Goal: Task Accomplishment & Management: Use online tool/utility

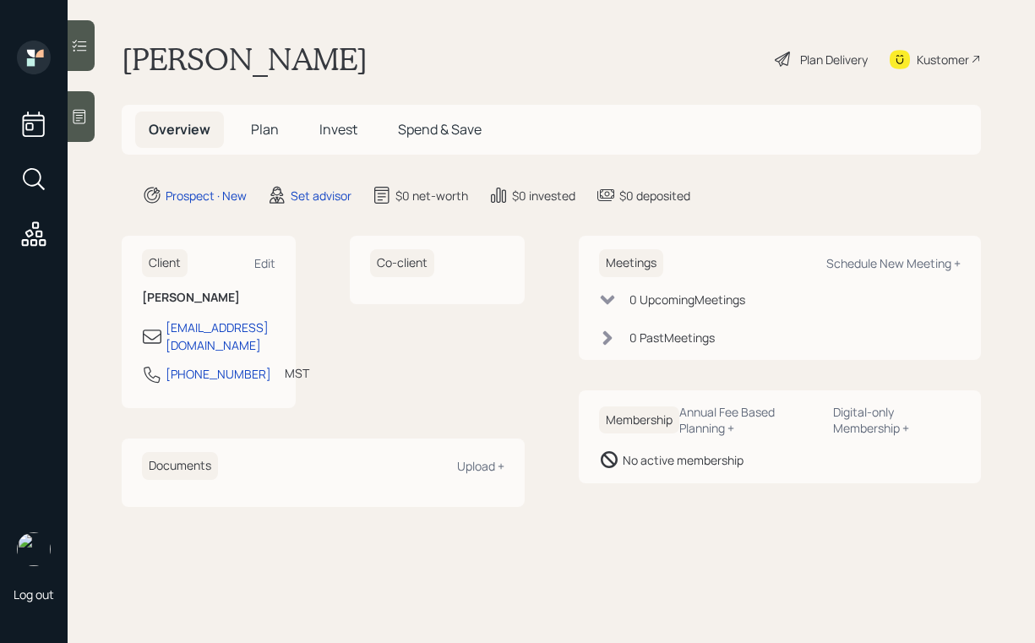
click at [85, 129] on div at bounding box center [81, 116] width 27 height 51
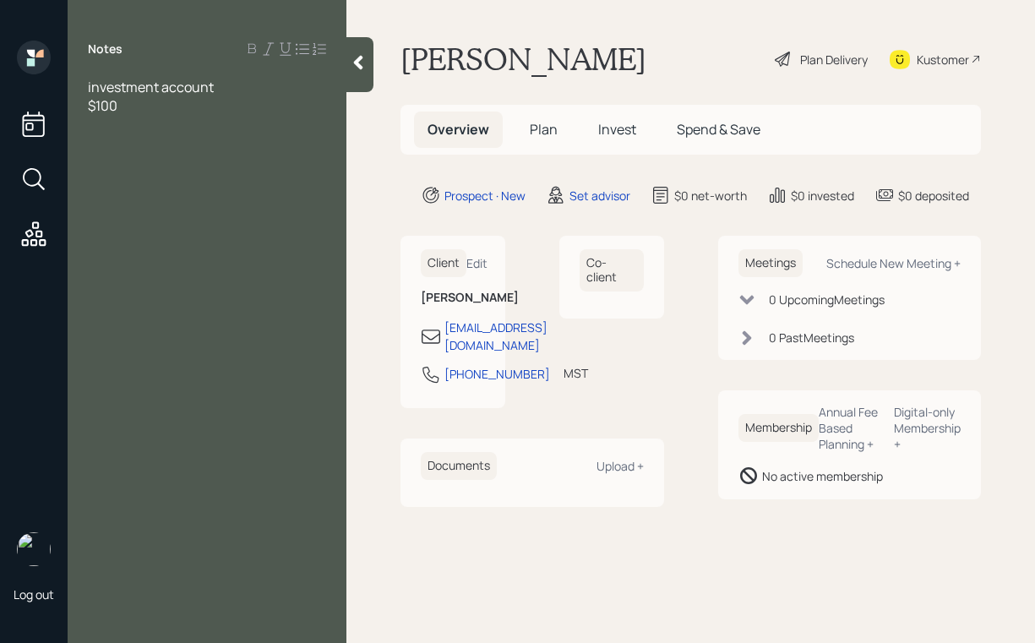
click at [197, 110] on div "$100" at bounding box center [207, 105] width 238 height 19
click at [87, 106] on div "investment account $100K" at bounding box center [207, 96] width 279 height 37
click at [93, 107] on span "$100K" at bounding box center [107, 105] width 38 height 19
click at [287, 83] on div "investment account $100K" at bounding box center [207, 87] width 238 height 19
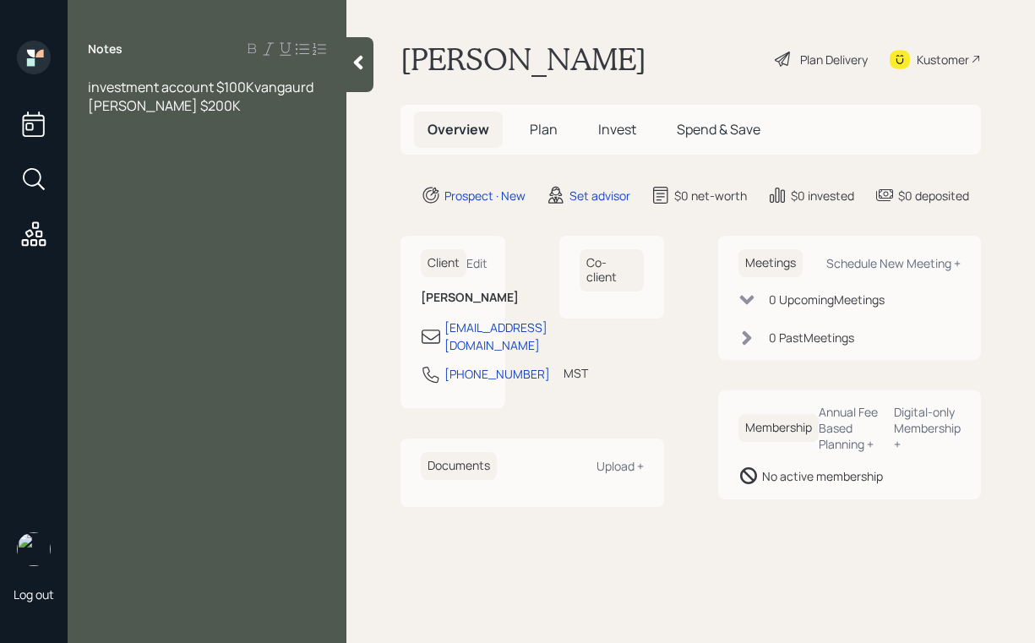
click at [253, 89] on span "investment account $100Kvangaurd" at bounding box center [201, 87] width 226 height 19
click at [165, 136] on div "Notes investment account $100K vangaurd [PERSON_NAME] $200K" at bounding box center [207, 332] width 279 height 582
click at [146, 133] on div "Notes investment account $100K vangaurd [PERSON_NAME] $200K" at bounding box center [207, 332] width 279 height 582
click at [142, 117] on div at bounding box center [207, 124] width 238 height 19
drag, startPoint x: 226, startPoint y: 127, endPoint x: 65, endPoint y: 56, distance: 175.5
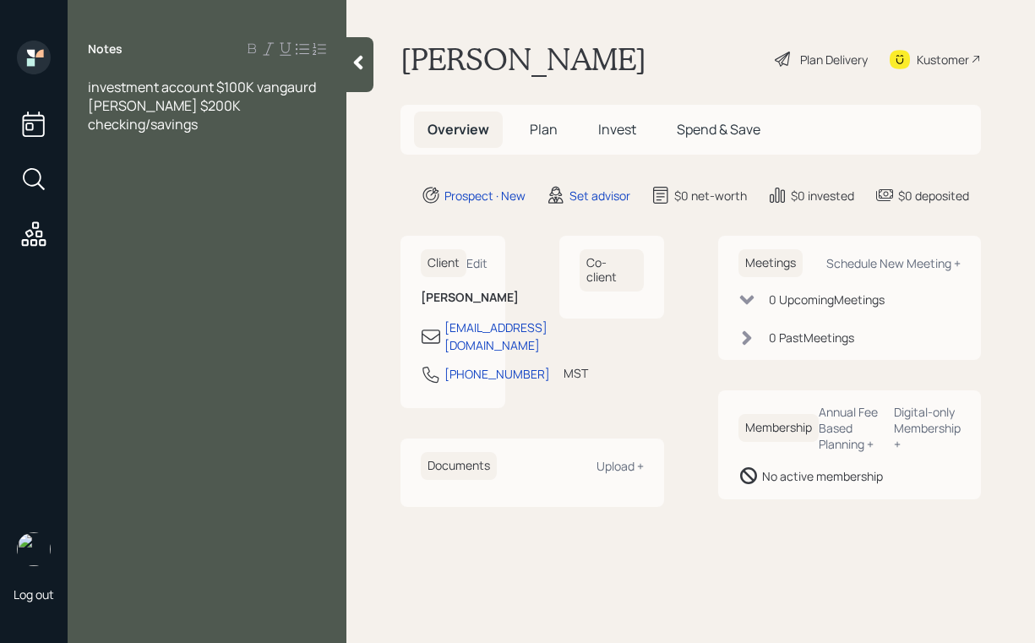
click at [65, 56] on div "Log out Notes investment account $100K vangaurd [PERSON_NAME] $200K checking/sa…" at bounding box center [517, 321] width 1035 height 643
